Goal: Task Accomplishment & Management: Manage account settings

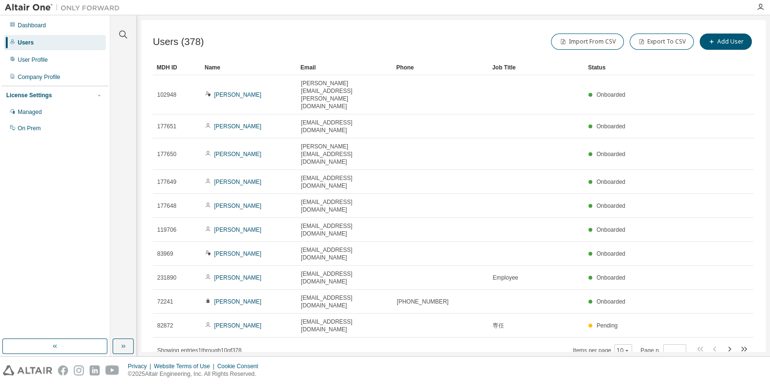
click at [510, 37] on div "Import From CSV Export To CSV Add User" at bounding box center [603, 42] width 301 height 20
click at [123, 31] on icon "button" at bounding box center [123, 35] width 12 height 12
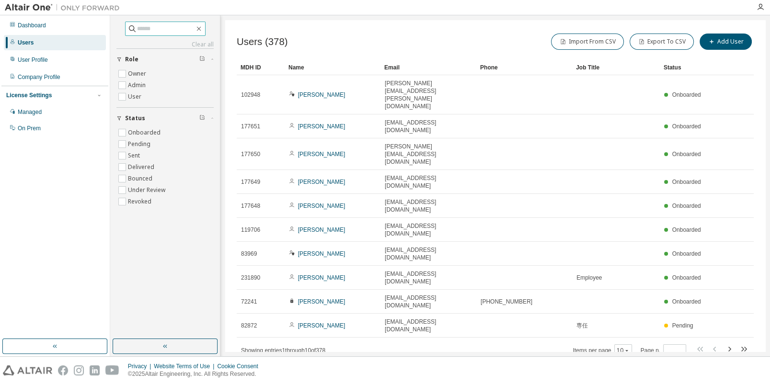
click at [168, 28] on input "text" at bounding box center [166, 29] width 58 height 10
type input "********"
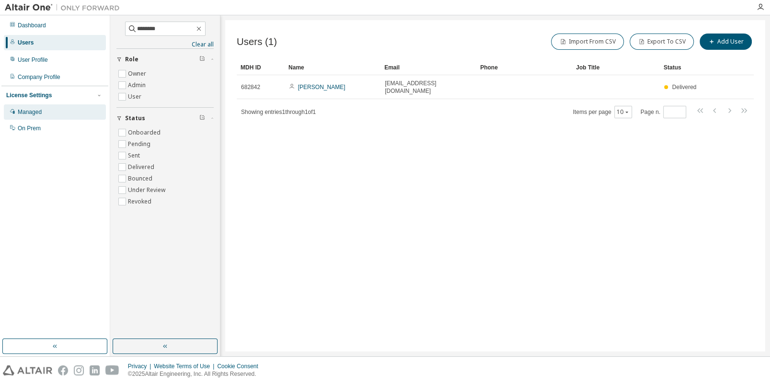
click at [52, 113] on div "Managed" at bounding box center [55, 111] width 102 height 15
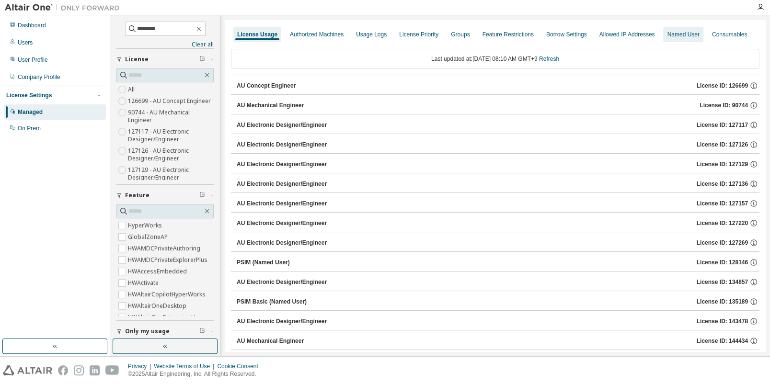
click at [663, 39] on div "Named User" at bounding box center [683, 34] width 40 height 15
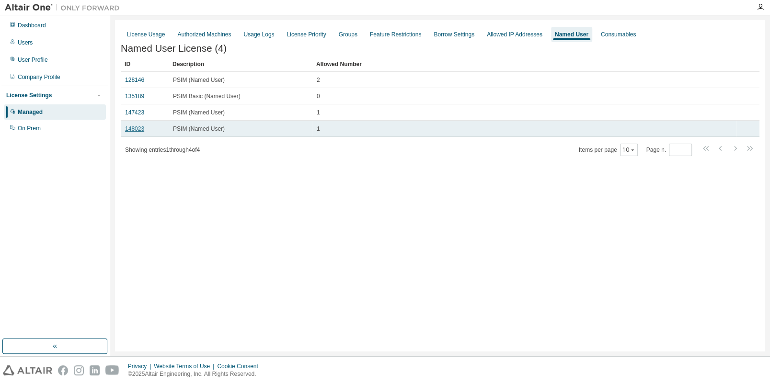
click at [131, 129] on link "148023" at bounding box center [134, 129] width 19 height 7
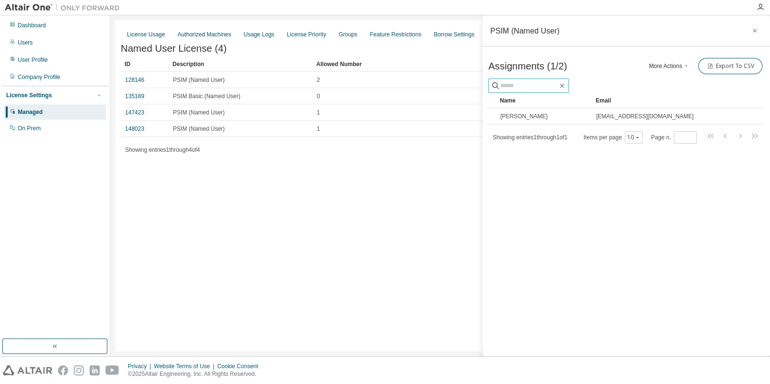
click at [533, 88] on input "text" at bounding box center [529, 86] width 58 height 10
click at [603, 63] on div "Assignments (1/2) More Actions Add Import From CSV Export To CSV" at bounding box center [626, 66] width 276 height 20
click at [622, 161] on div "PSIM (Named User) Assignments (1/2) More Actions Add Import From CSV Export To …" at bounding box center [627, 185] width 288 height 341
click at [673, 66] on button "More Actions" at bounding box center [670, 66] width 46 height 16
click at [669, 80] on div "Add" at bounding box center [681, 82] width 60 height 13
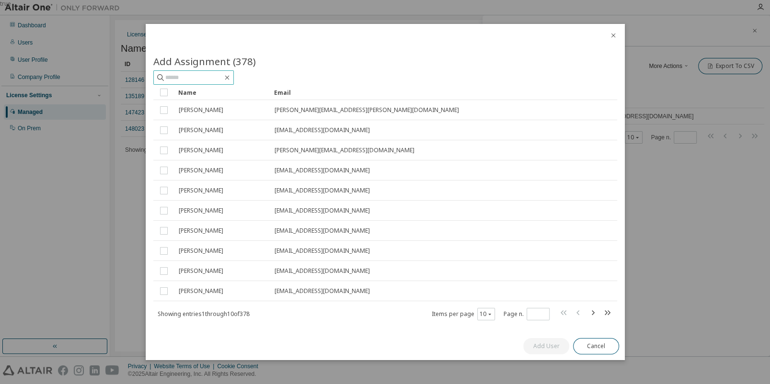
click at [208, 80] on input "text" at bounding box center [194, 78] width 58 height 10
type input "********"
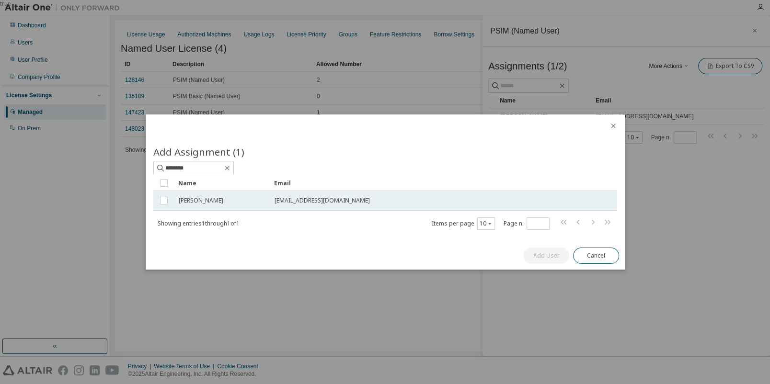
click at [185, 200] on span "[PERSON_NAME]" at bounding box center [201, 201] width 45 height 8
click at [555, 255] on button "Add User" at bounding box center [546, 256] width 46 height 16
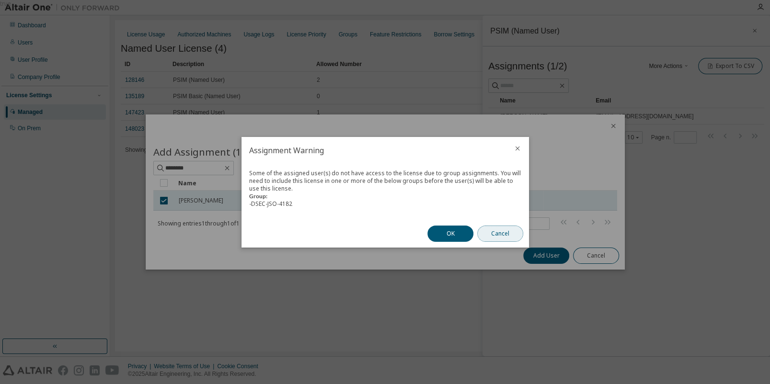
click at [514, 231] on button "Cancel" at bounding box center [500, 233] width 46 height 16
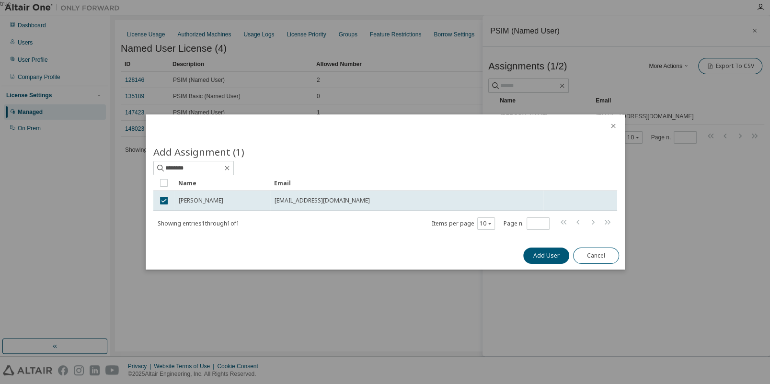
click at [620, 128] on div at bounding box center [613, 127] width 23 height 25
click at [613, 126] on icon "close" at bounding box center [614, 126] width 8 height 8
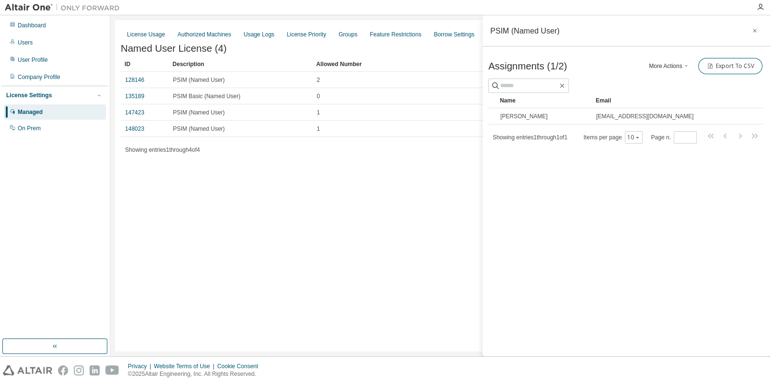
click at [632, 81] on div at bounding box center [626, 86] width 276 height 14
